Goal: Information Seeking & Learning: Learn about a topic

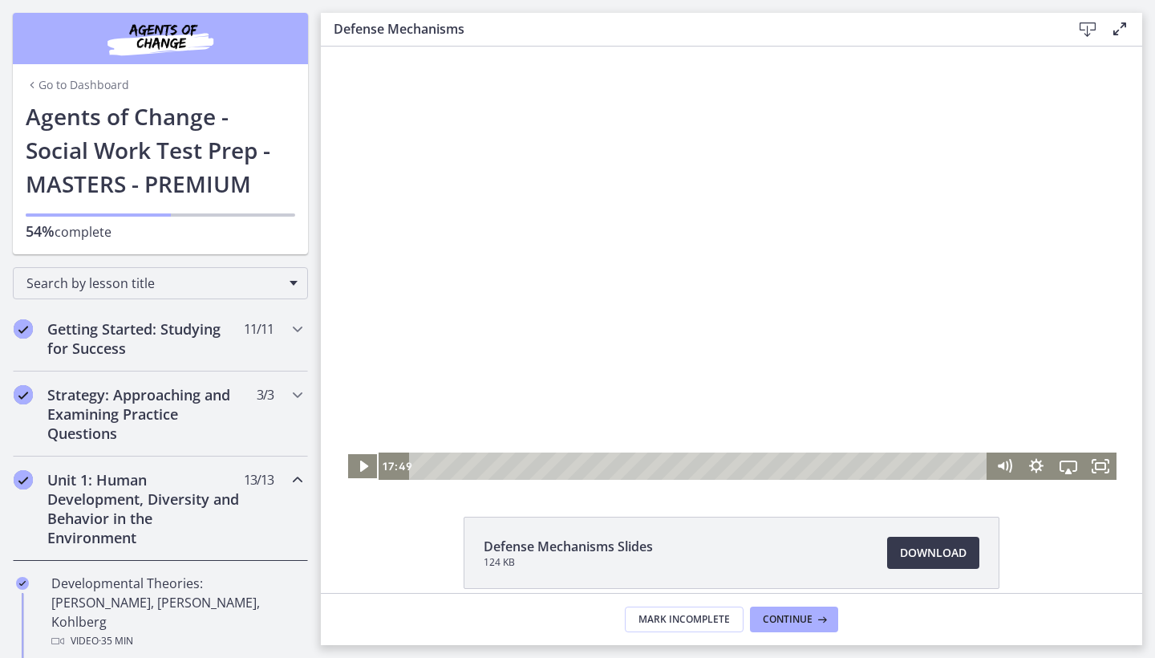
scroll to position [727, 0]
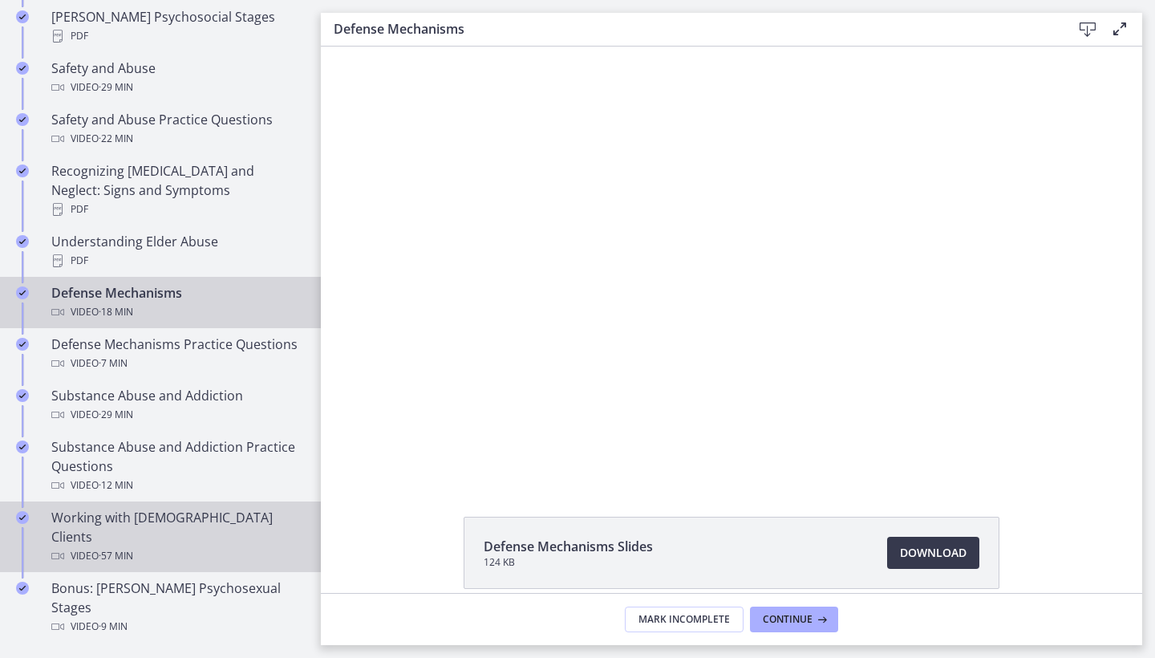
click at [205, 501] on link "Working with [DEMOGRAPHIC_DATA] Clients Video · 57 min" at bounding box center [160, 536] width 321 height 71
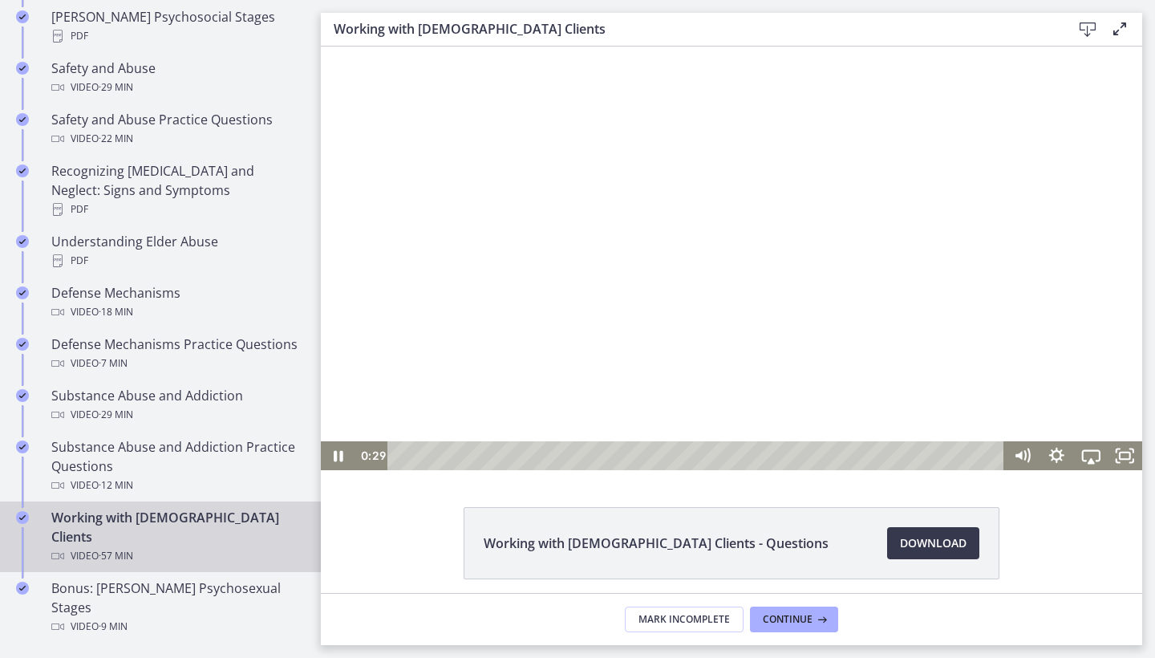
click at [432, 353] on div at bounding box center [731, 259] width 821 height 424
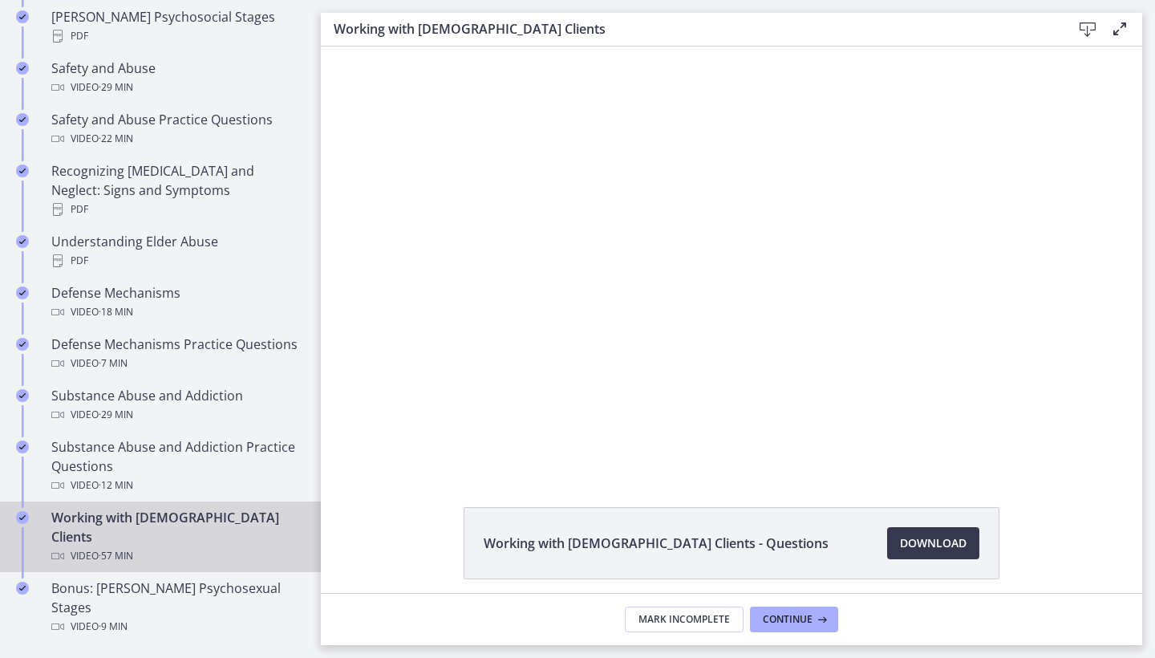
click at [432, 353] on div at bounding box center [731, 259] width 821 height 424
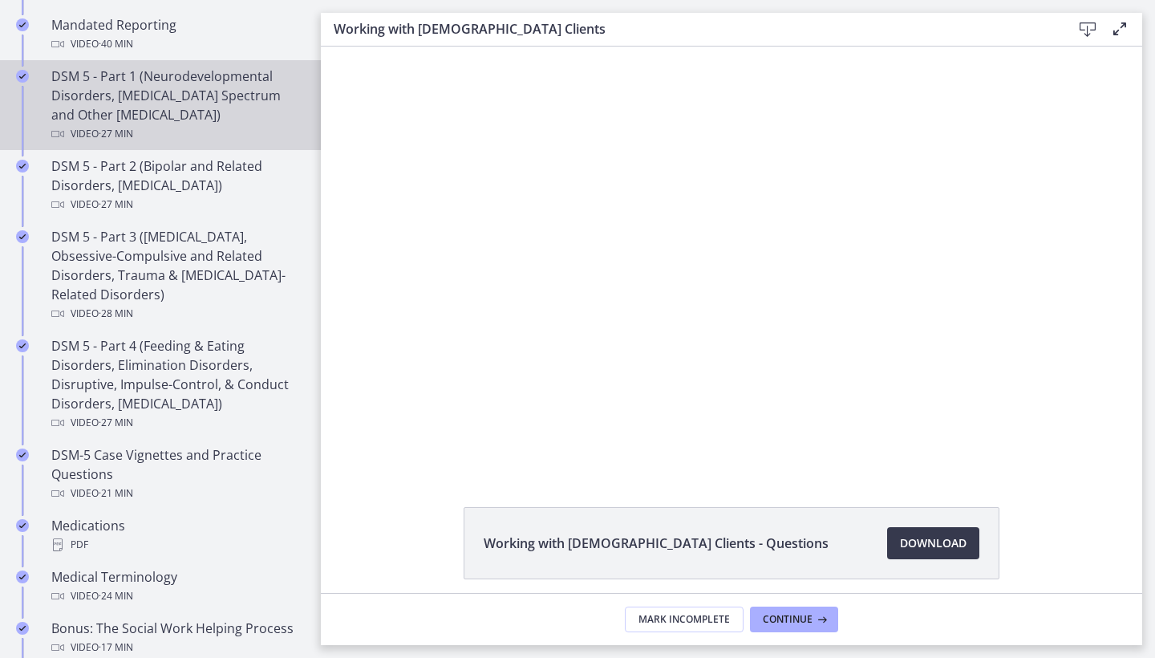
click at [17, 102] on div "Chapters" at bounding box center [22, 112] width 19 height 90
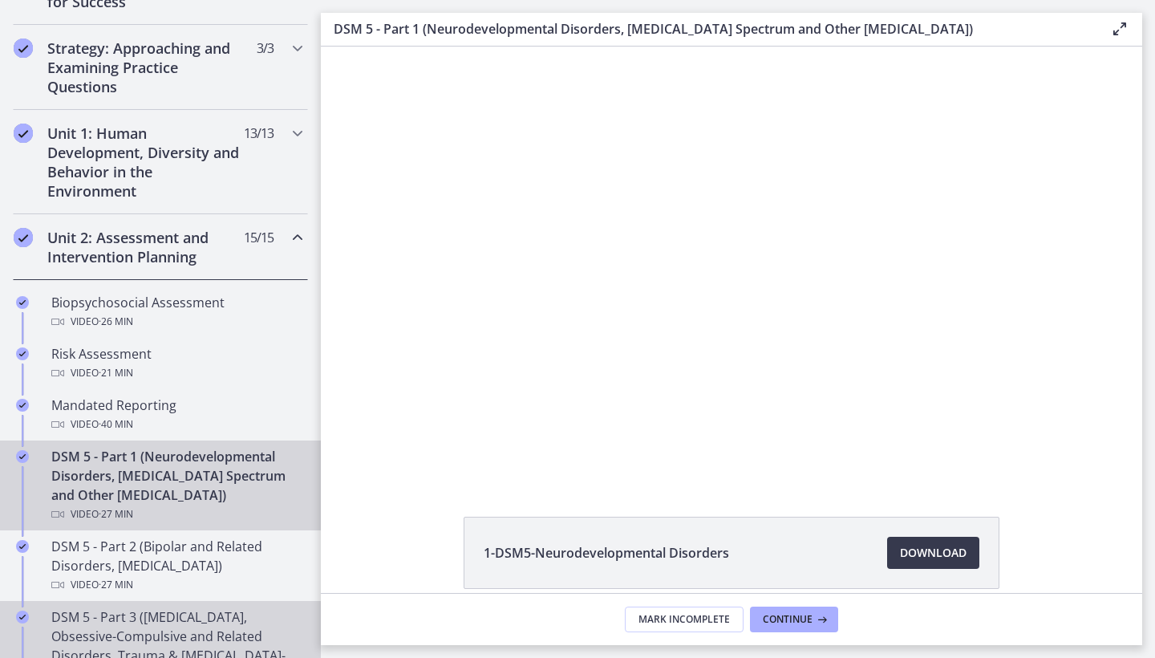
scroll to position [282, 0]
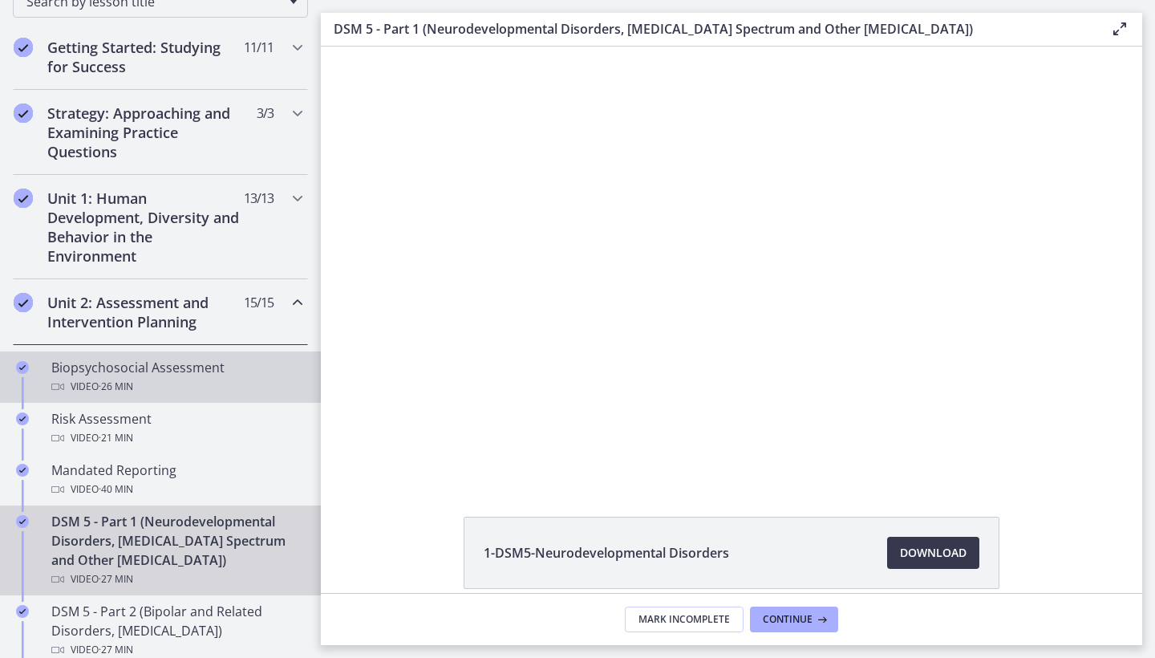
click at [204, 366] on div "Biopsychosocial Assessment Video · 26 min" at bounding box center [176, 377] width 250 height 39
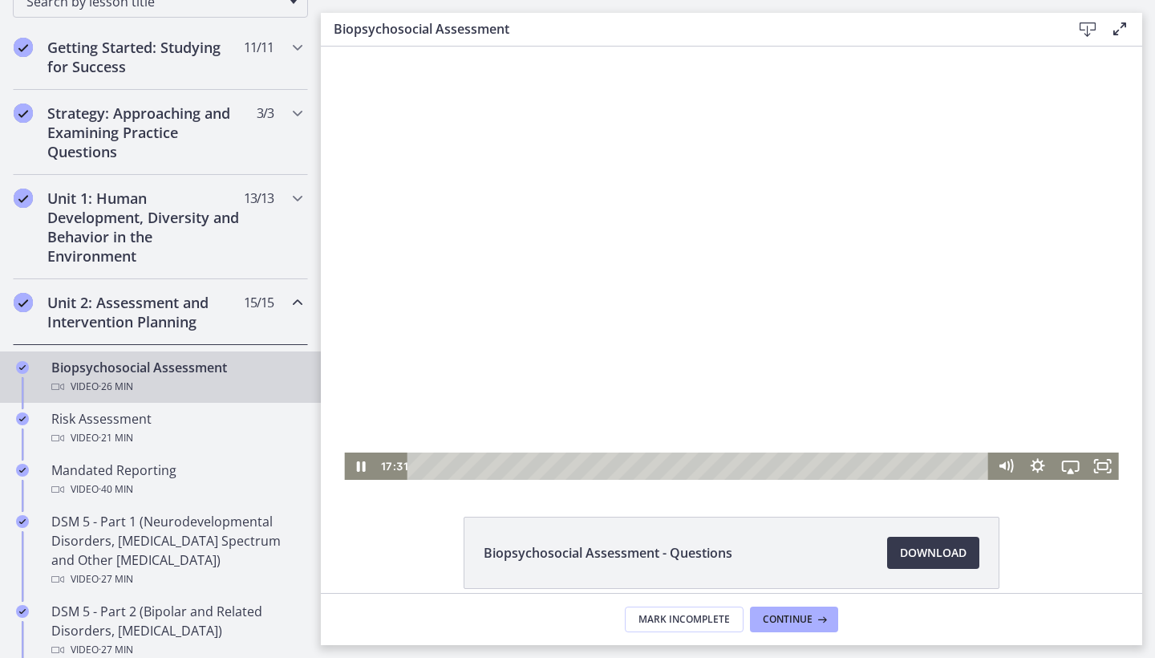
click at [737, 301] on div at bounding box center [731, 263] width 774 height 433
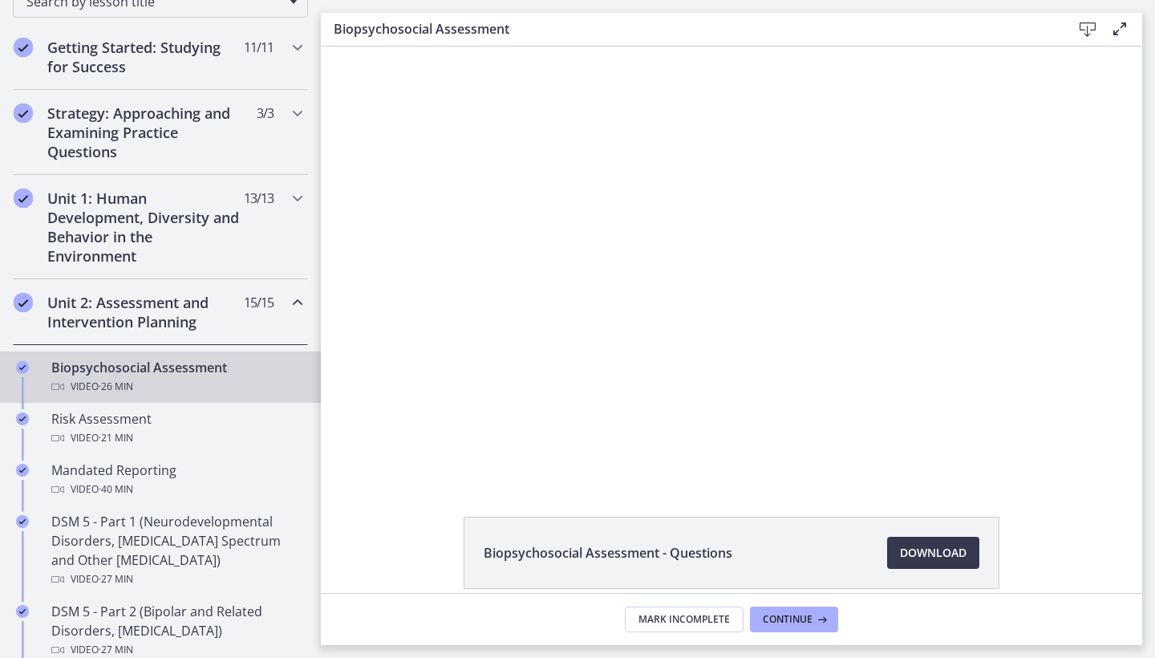
click at [737, 301] on div at bounding box center [731, 263] width 774 height 433
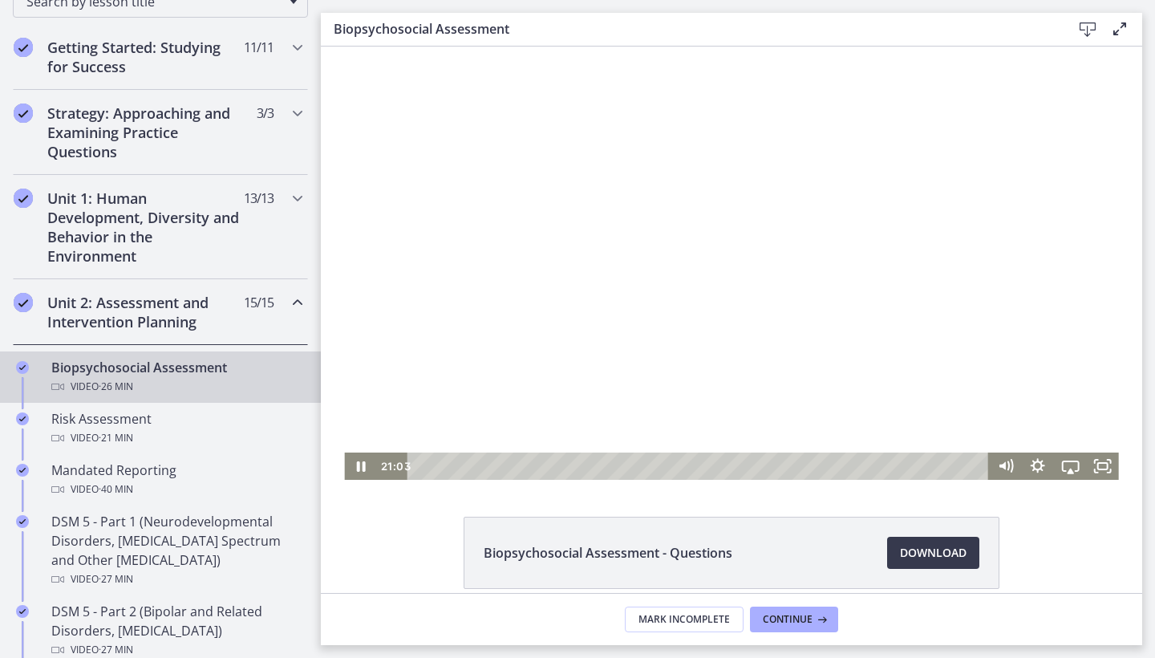
click at [737, 301] on div at bounding box center [731, 263] width 774 height 433
click at [360, 461] on icon "Play Video" at bounding box center [362, 466] width 39 height 33
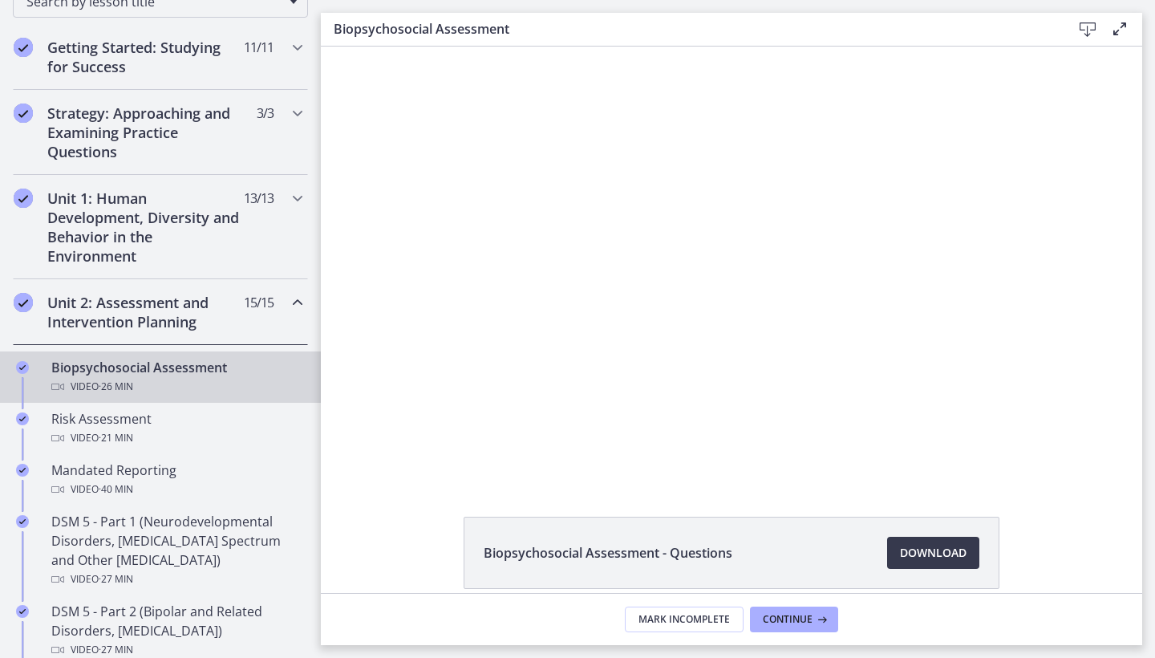
click at [440, 346] on div at bounding box center [731, 263] width 774 height 433
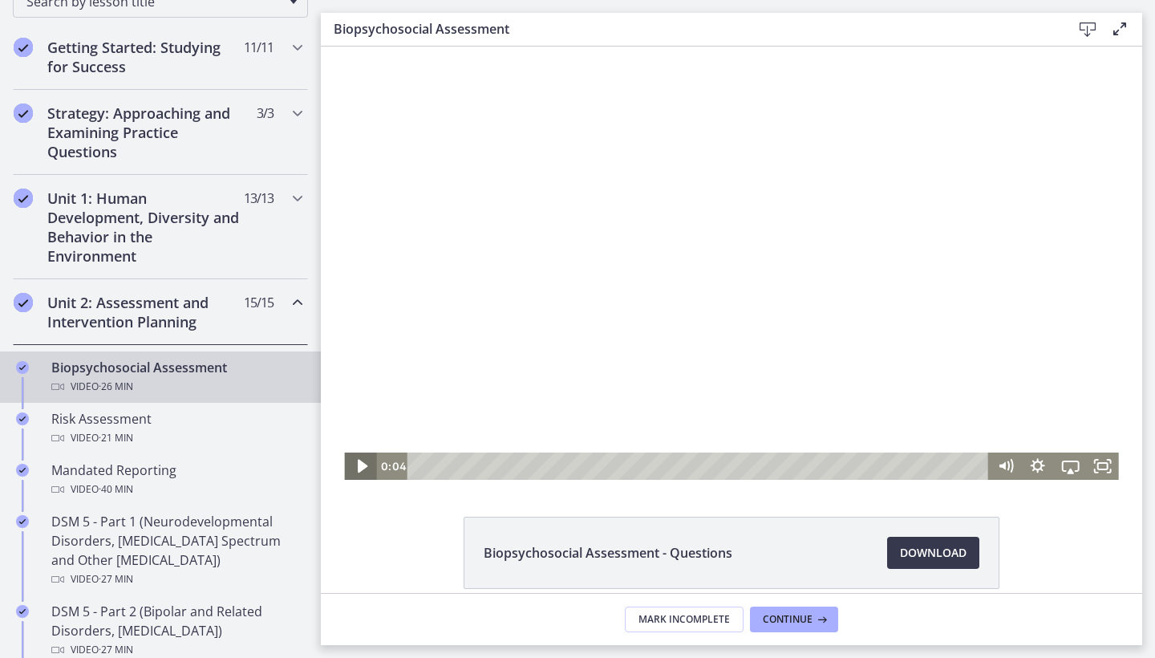
click at [360, 466] on icon "Play Video" at bounding box center [362, 467] width 10 height 14
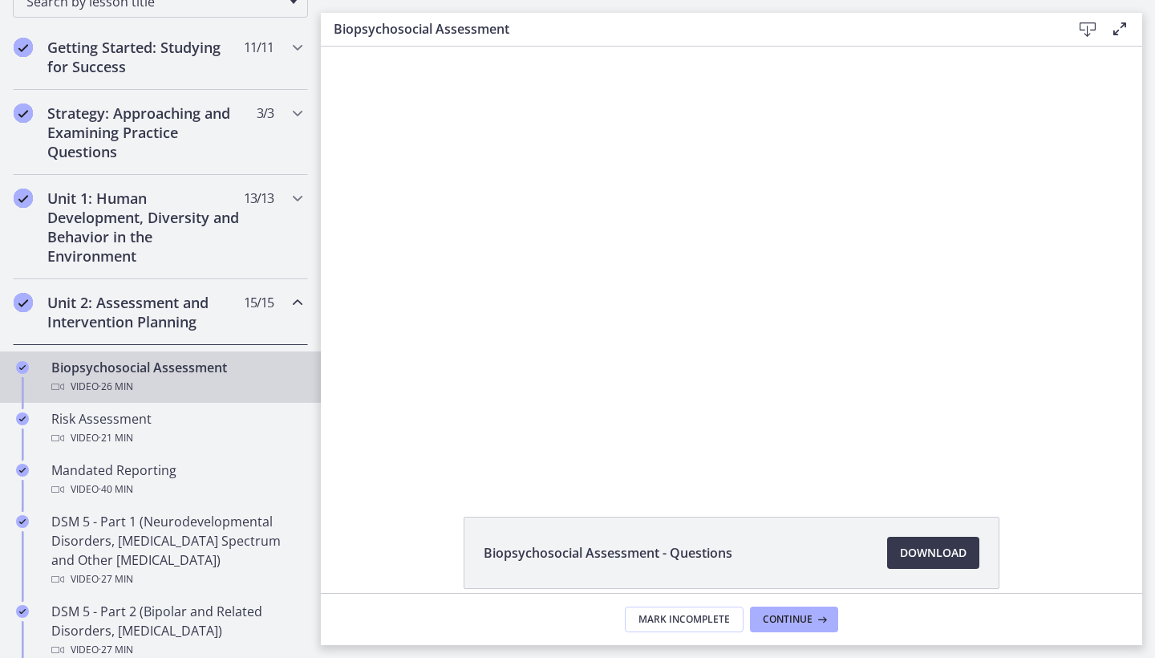
click at [856, 143] on div at bounding box center [731, 263] width 774 height 433
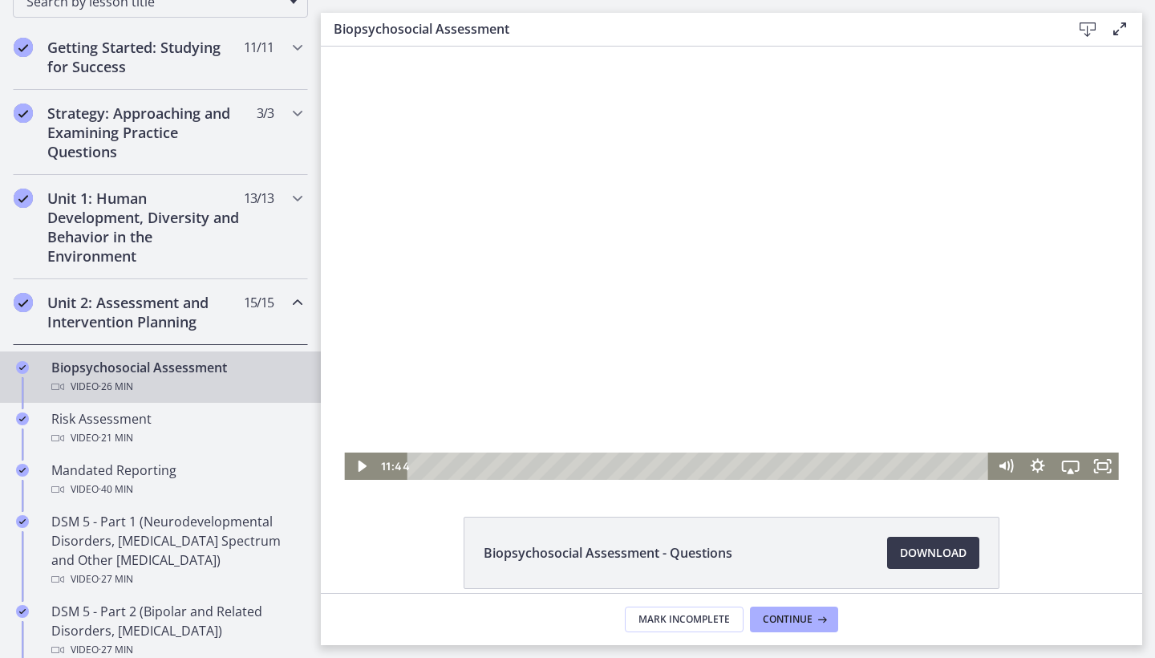
click at [854, 260] on div at bounding box center [731, 263] width 774 height 433
click at [861, 260] on div at bounding box center [731, 263] width 774 height 433
